Goal: Task Accomplishment & Management: Manage account settings

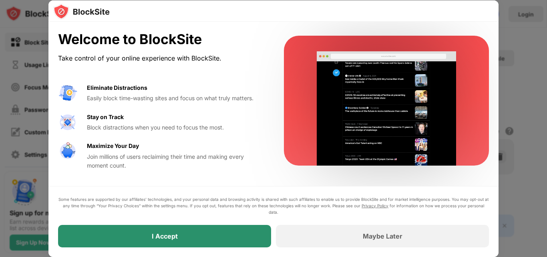
click at [155, 242] on div "I Accept" at bounding box center [164, 236] width 213 height 22
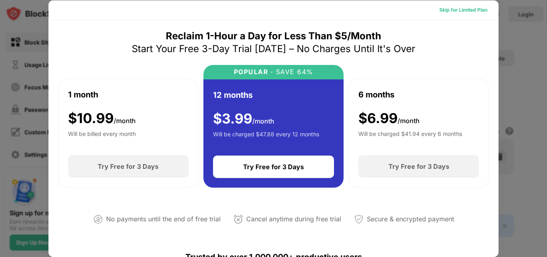
click at [462, 11] on div "Skip for Limited Plan" at bounding box center [464, 10] width 48 height 8
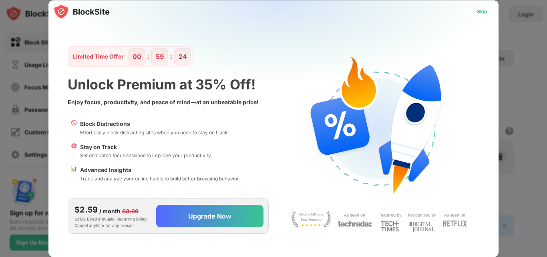
click at [489, 9] on div "Skip" at bounding box center [482, 11] width 23 height 13
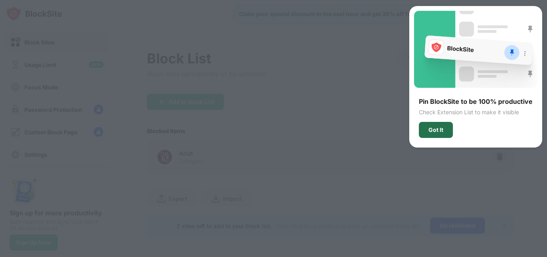
click at [446, 132] on div "Got It" at bounding box center [436, 130] width 34 height 16
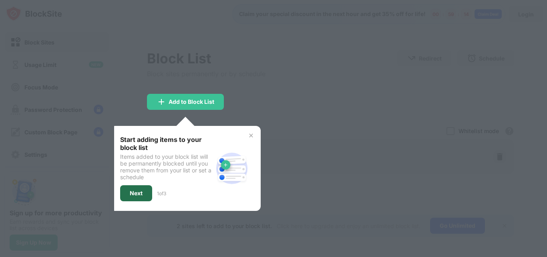
click at [144, 192] on div "Next" at bounding box center [136, 193] width 32 height 16
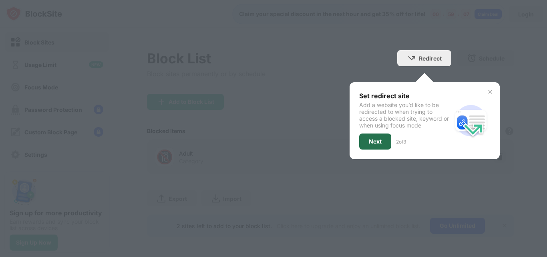
click at [370, 141] on div "Next" at bounding box center [375, 141] width 13 height 6
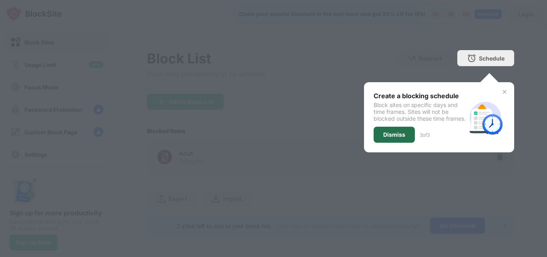
click at [384, 138] on div "Dismiss" at bounding box center [395, 134] width 22 height 6
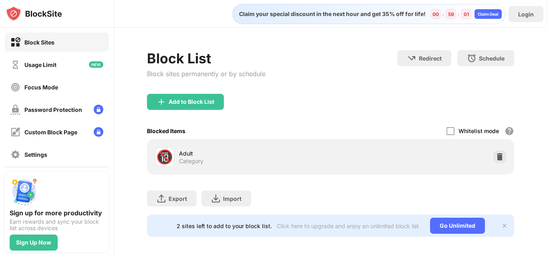
click at [272, 153] on div "Adult" at bounding box center [255, 153] width 152 height 8
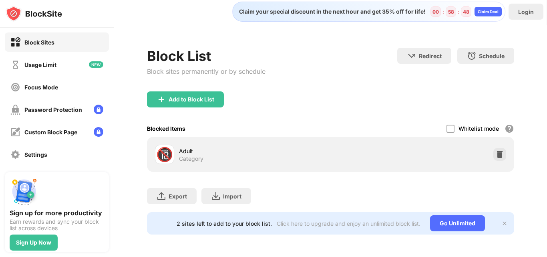
click at [40, 40] on div "Block Sites" at bounding box center [39, 42] width 30 height 7
click at [172, 100] on div "Add to Block List" at bounding box center [185, 99] width 77 height 16
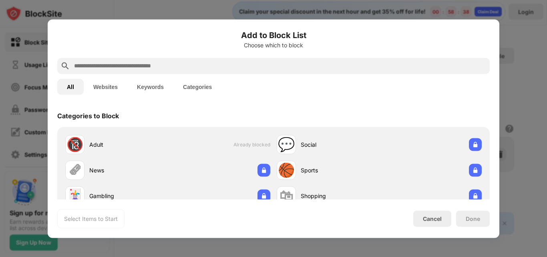
click at [112, 92] on button "Websites" at bounding box center [106, 87] width 44 height 16
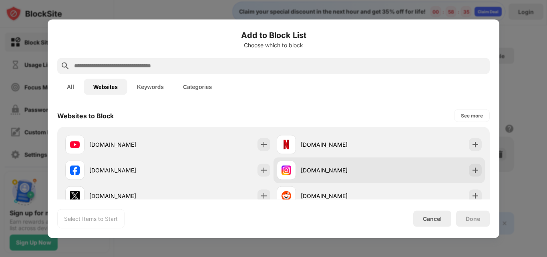
click at [394, 174] on div "instagram.com" at bounding box center [380, 170] width 212 height 26
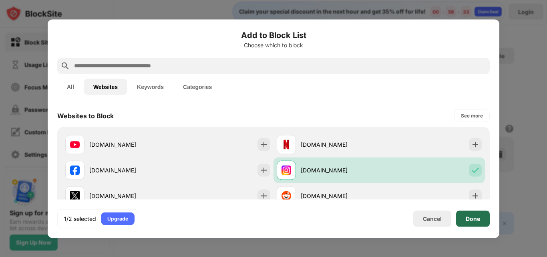
click at [479, 214] on div "Done" at bounding box center [473, 218] width 34 height 16
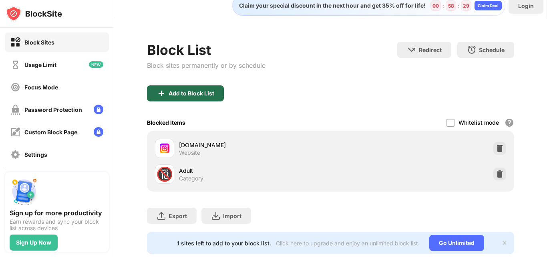
click at [159, 94] on img at bounding box center [162, 94] width 10 height 10
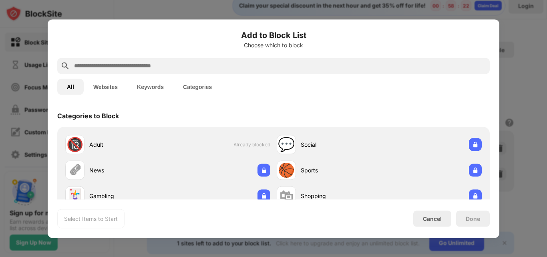
click at [119, 79] on button "Websites" at bounding box center [106, 87] width 44 height 16
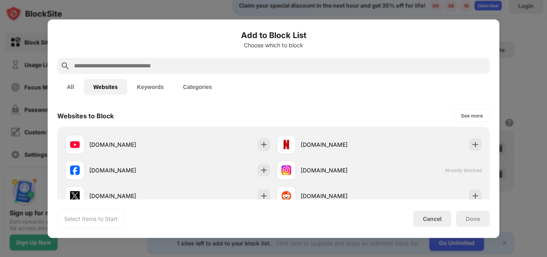
click at [495, 178] on div "Add to Block List Choose which to block All Websites Keywords Categories Websit…" at bounding box center [274, 128] width 452 height 218
click at [195, 80] on button "Categories" at bounding box center [198, 87] width 48 height 16
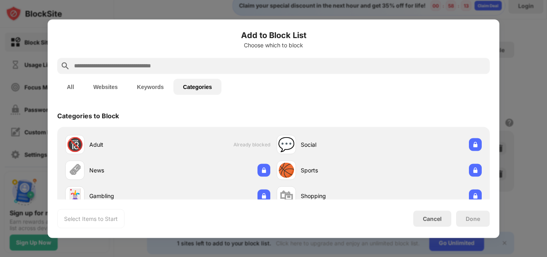
click at [547, 189] on div at bounding box center [273, 128] width 547 height 257
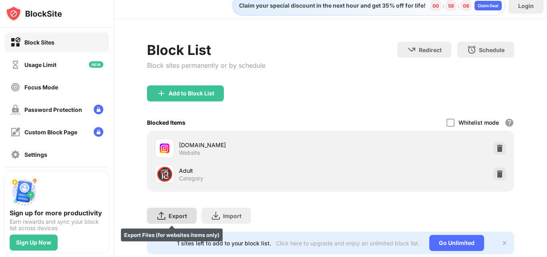
click at [169, 216] on div "Export" at bounding box center [178, 215] width 18 height 7
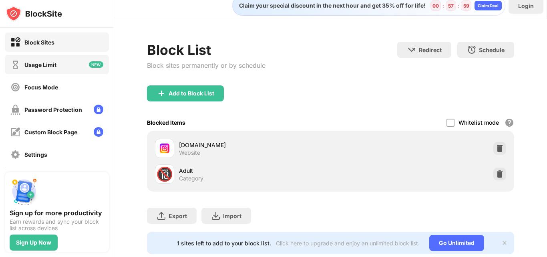
click at [67, 58] on div "Usage Limit" at bounding box center [57, 64] width 104 height 19
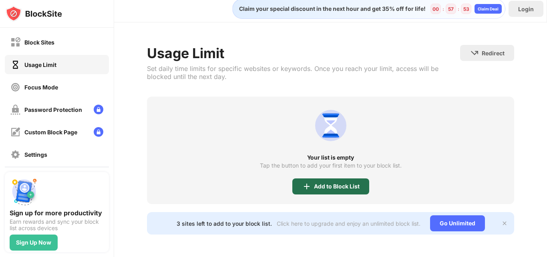
click at [323, 183] on div "Add to Block List" at bounding box center [337, 186] width 46 height 6
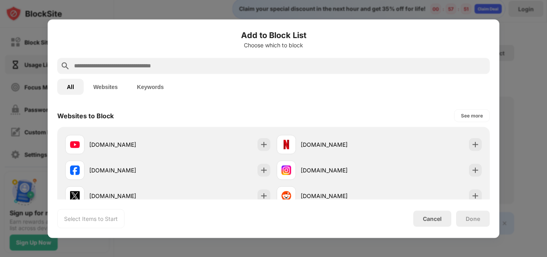
click at [323, 180] on div "instagram.com" at bounding box center [380, 170] width 212 height 26
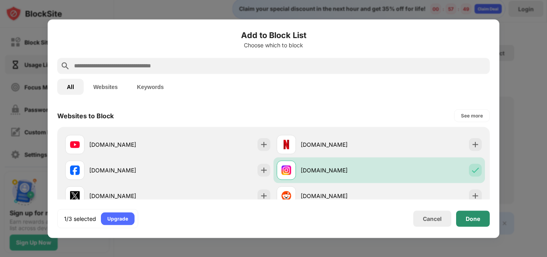
click at [475, 216] on div "Done" at bounding box center [473, 218] width 14 height 6
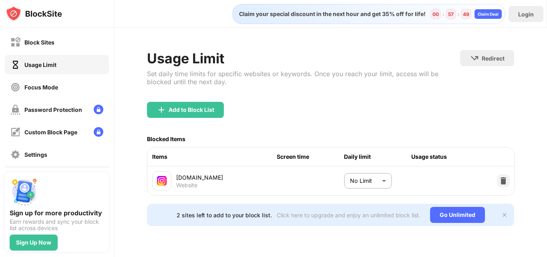
scroll to position [1, 0]
click at [365, 178] on body "Block Sites Usage Limit Focus Mode Password Protection Custom Block Page Settin…" at bounding box center [273, 128] width 547 height 257
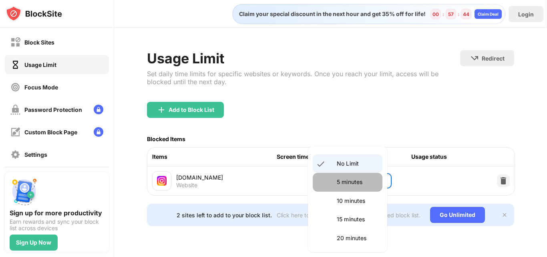
click at [369, 182] on p "5 minutes" at bounding box center [357, 182] width 41 height 9
type input "*"
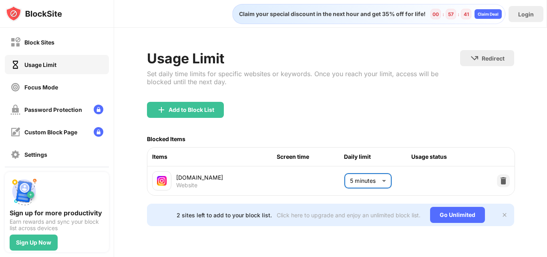
click at [359, 176] on body "Block Sites Usage Limit Focus Mode Password Protection Custom Block Page Settin…" at bounding box center [273, 128] width 547 height 257
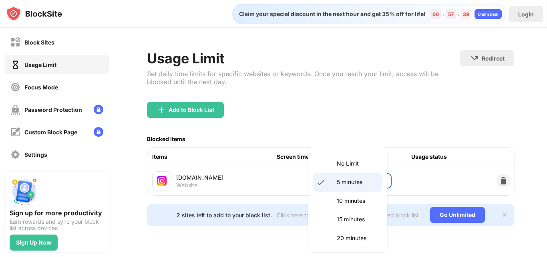
click at [406, 109] on div at bounding box center [273, 128] width 547 height 257
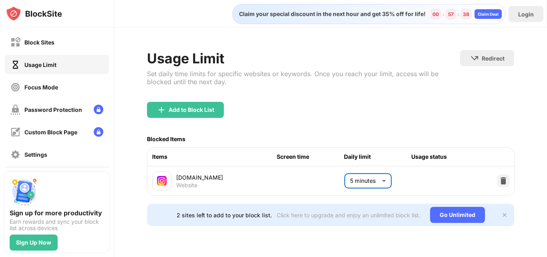
click at [406, 109] on div "Add to Block List" at bounding box center [330, 116] width 367 height 29
click at [502, 216] on img at bounding box center [505, 215] width 6 height 6
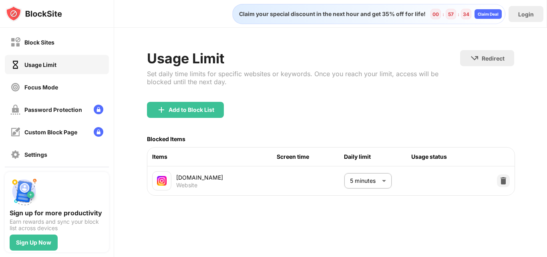
scroll to position [0, 0]
click at [45, 107] on div "Password Protection" at bounding box center [53, 109] width 58 height 7
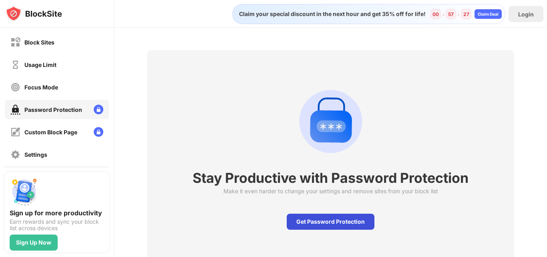
click at [324, 220] on div "Get Password Protection" at bounding box center [331, 222] width 88 height 16
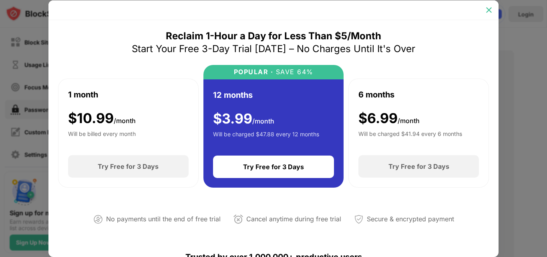
click at [494, 12] on div at bounding box center [489, 10] width 13 height 13
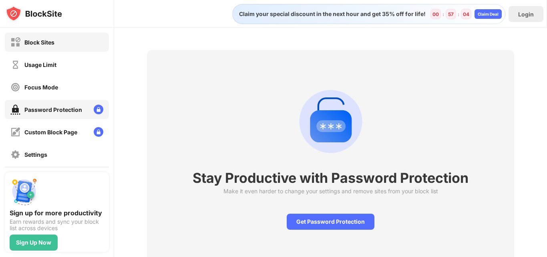
click at [55, 49] on div "Block Sites" at bounding box center [57, 41] width 104 height 19
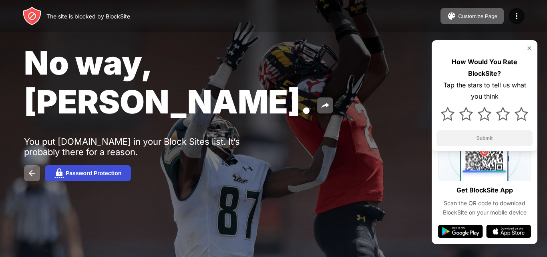
click at [81, 170] on div "Password Protection" at bounding box center [94, 173] width 56 height 6
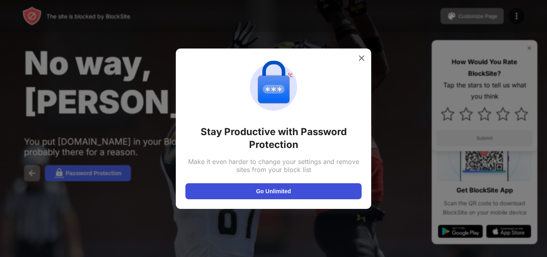
click at [272, 186] on button "Go Unlimited" at bounding box center [274, 191] width 176 height 16
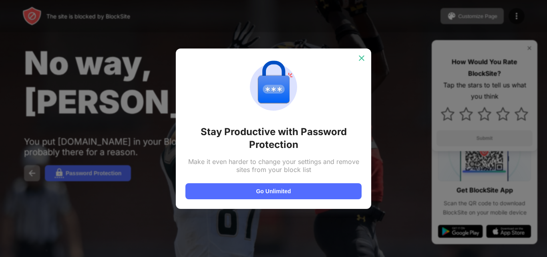
click at [365, 58] on img at bounding box center [362, 58] width 8 height 8
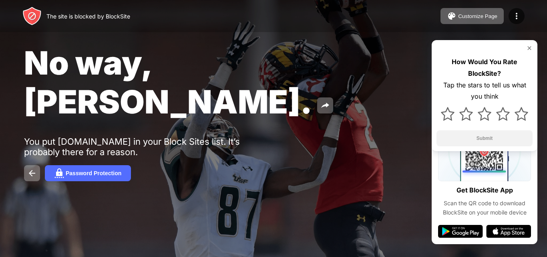
click at [529, 49] on img at bounding box center [530, 48] width 6 height 6
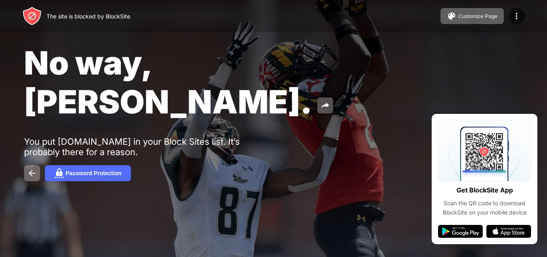
click at [547, 163] on div "No way, Jose. You put instagram.com in your Block Sites list. It’s probably the…" at bounding box center [273, 112] width 547 height 224
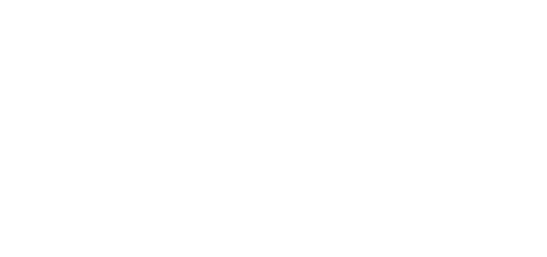
click at [252, 3] on html at bounding box center [273, 1] width 547 height 3
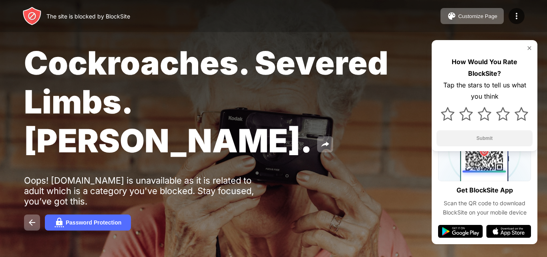
click at [31, 21] on img at bounding box center [31, 15] width 19 height 19
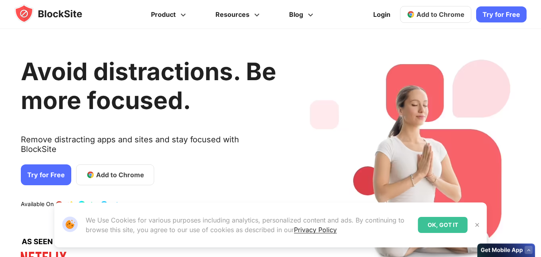
click at [501, 8] on link "Try for Free" at bounding box center [501, 14] width 50 height 16
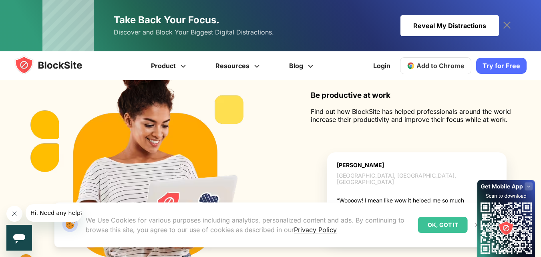
scroll to position [600, 0]
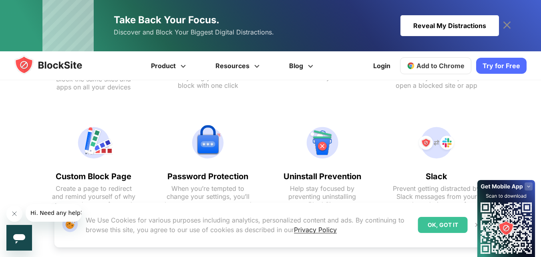
click at [445, 151] on img at bounding box center [437, 142] width 88 height 38
click at [436, 149] on img at bounding box center [437, 142] width 88 height 38
click at [429, 141] on img at bounding box center [437, 142] width 88 height 38
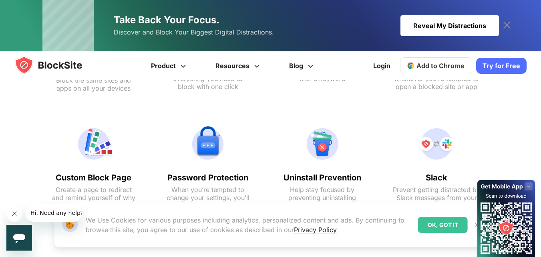
click at [441, 133] on img at bounding box center [437, 144] width 88 height 38
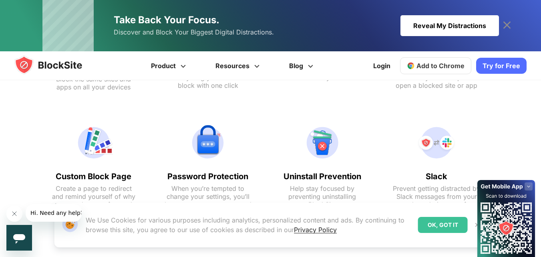
click at [441, 86] on text "Automatically redirect whenever you’re tempted to open a blocked site or app" at bounding box center [437, 77] width 88 height 24
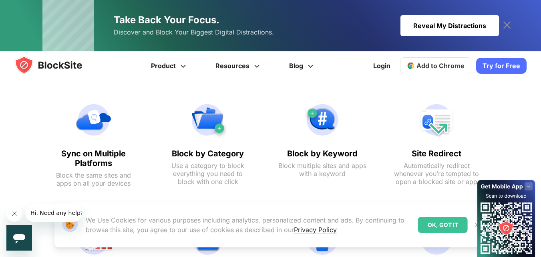
click at [436, 132] on img at bounding box center [437, 120] width 88 height 38
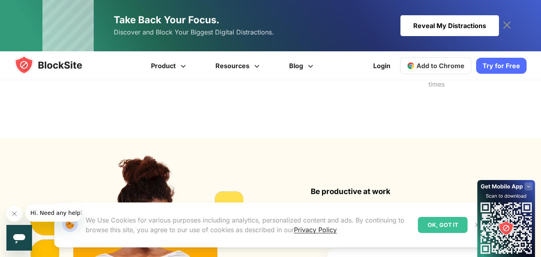
scroll to position [955, 0]
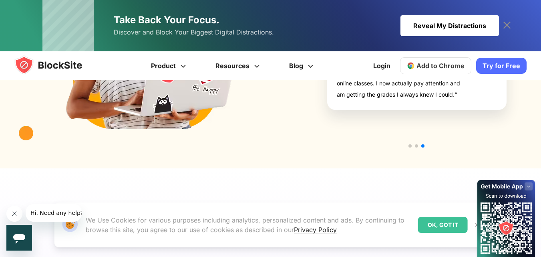
click at [452, 63] on span "Add to Chrome" at bounding box center [441, 66] width 48 height 8
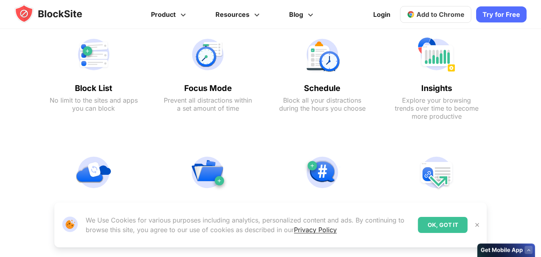
scroll to position [385, 0]
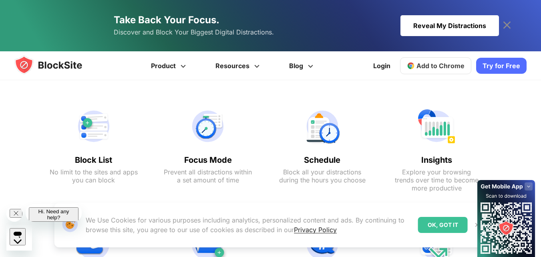
click at [87, 69] on img at bounding box center [55, 64] width 83 height 19
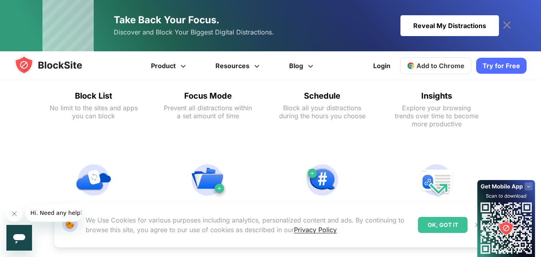
scroll to position [385, 0]
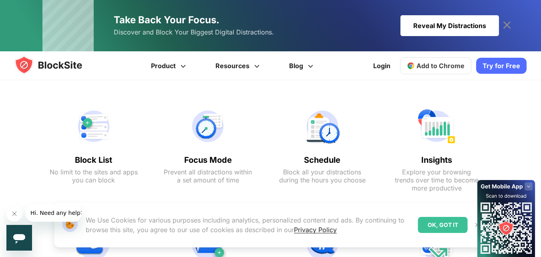
click at [93, 136] on img at bounding box center [94, 126] width 88 height 38
click at [89, 132] on img at bounding box center [94, 126] width 88 height 38
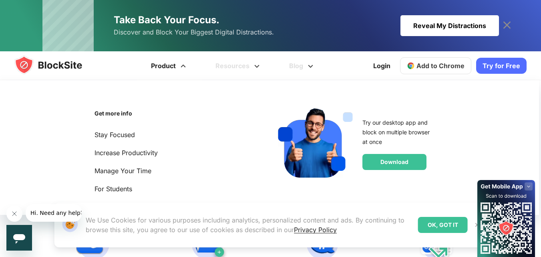
click at [177, 64] on link "Product" at bounding box center [169, 65] width 65 height 29
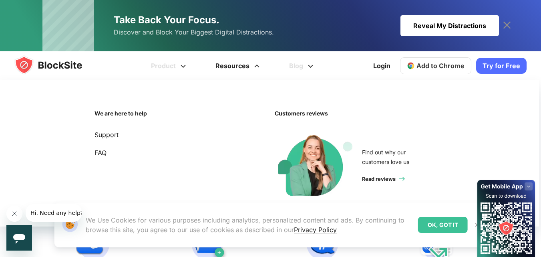
click at [231, 71] on link "Resources" at bounding box center [239, 65] width 74 height 29
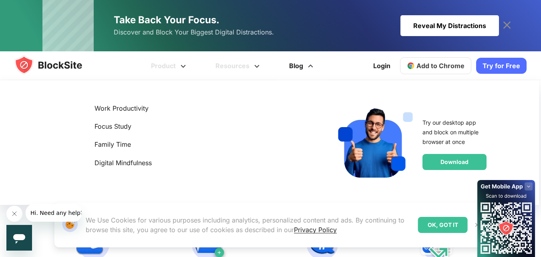
click at [312, 63] on span at bounding box center [311, 64] width 10 height 10
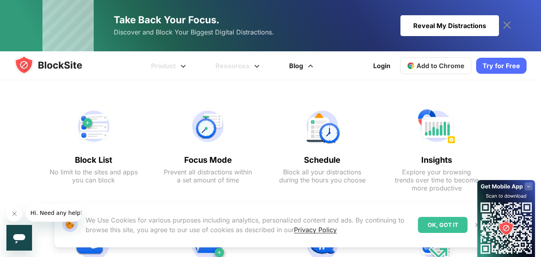
click at [312, 63] on span at bounding box center [311, 64] width 10 height 10
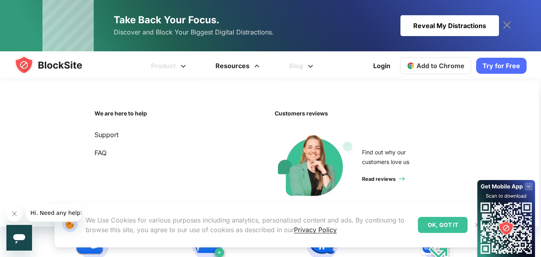
click at [224, 66] on link "Resources" at bounding box center [239, 65] width 74 height 29
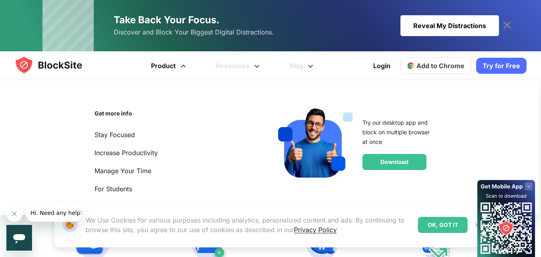
click at [181, 61] on span at bounding box center [183, 64] width 10 height 10
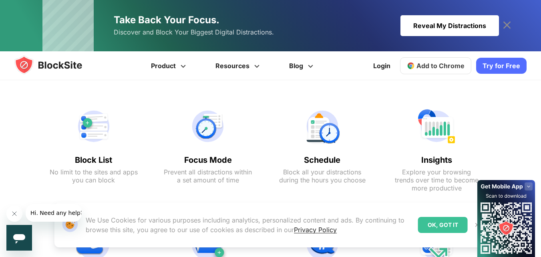
click at [465, 31] on div "Reveal My Distractions" at bounding box center [450, 25] width 99 height 21
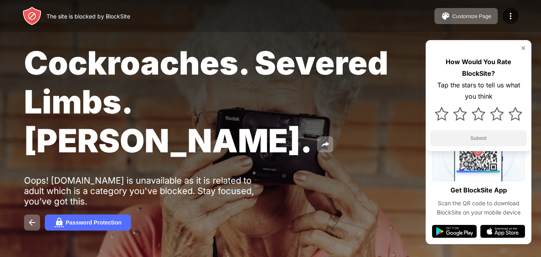
click at [408, 45] on div "Cockroaches. Severed Limbs. [PERSON_NAME]." at bounding box center [221, 101] width 395 height 117
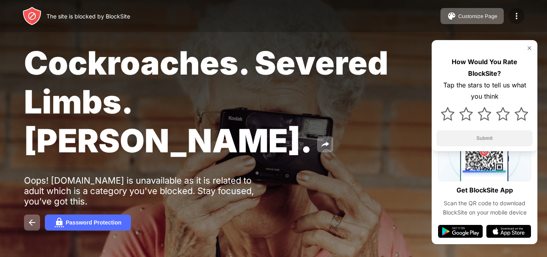
click at [513, 16] on img at bounding box center [517, 16] width 10 height 10
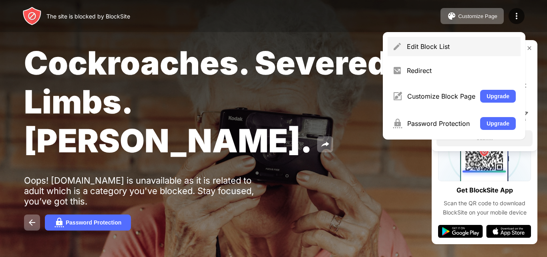
click at [432, 55] on div "Edit Block List" at bounding box center [454, 46] width 133 height 19
